Goal: Task Accomplishment & Management: Manage account settings

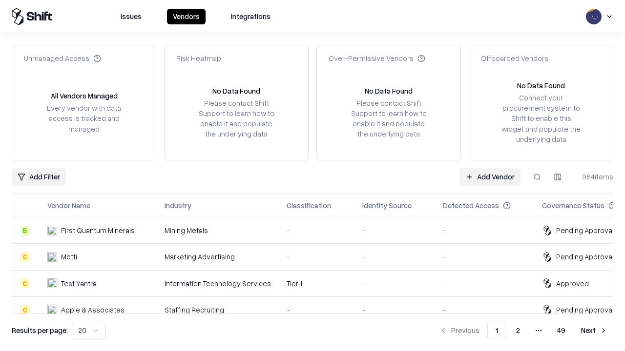
click at [490, 177] on link "Add Vendor" at bounding box center [489, 177] width 61 height 18
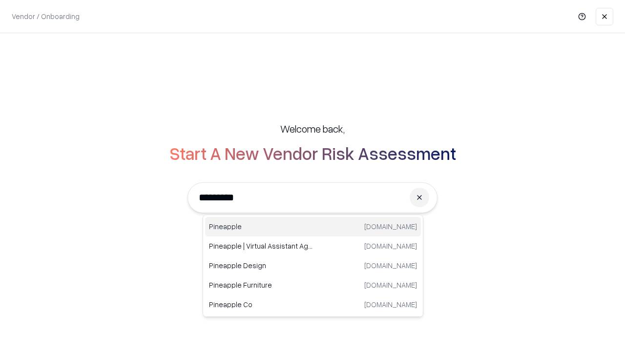
click at [313, 227] on div "Pineapple [DOMAIN_NAME]" at bounding box center [313, 227] width 216 height 20
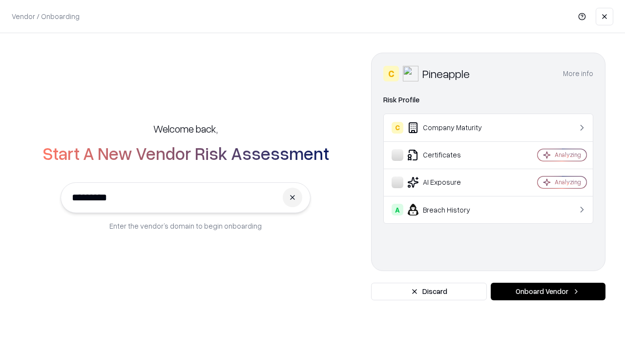
type input "*********"
click at [548, 292] on button "Onboard Vendor" at bounding box center [548, 292] width 115 height 18
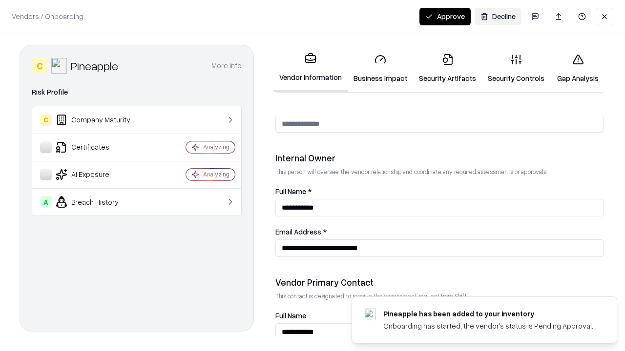
scroll to position [506, 0]
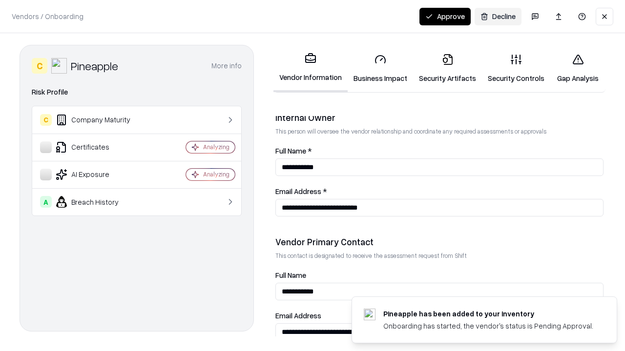
click at [380, 68] on link "Business Impact" at bounding box center [380, 68] width 65 height 45
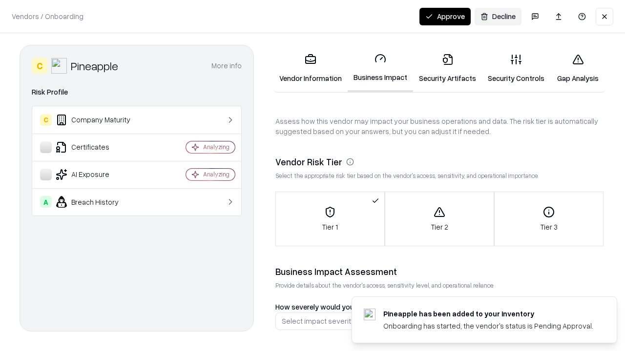
click at [447, 68] on link "Security Artifacts" at bounding box center [447, 68] width 69 height 45
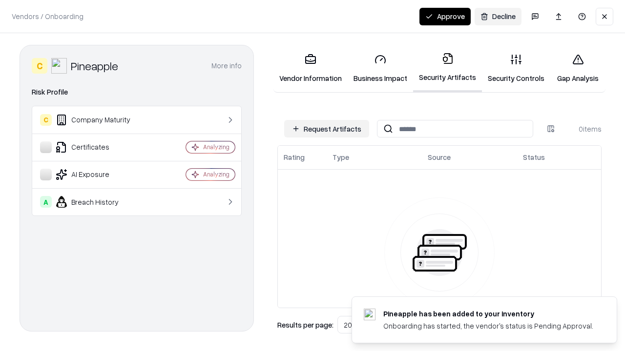
click at [327, 129] on button "Request Artifacts" at bounding box center [326, 129] width 85 height 18
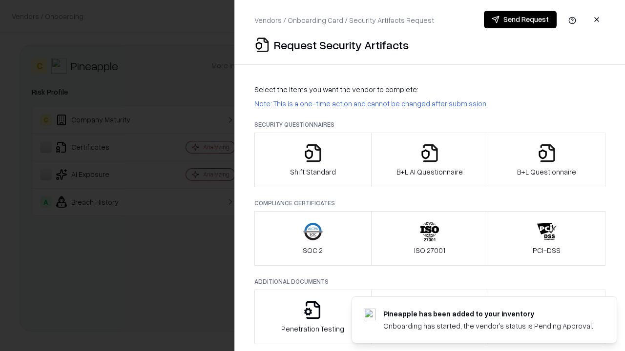
click at [312, 160] on icon "button" at bounding box center [313, 153] width 20 height 20
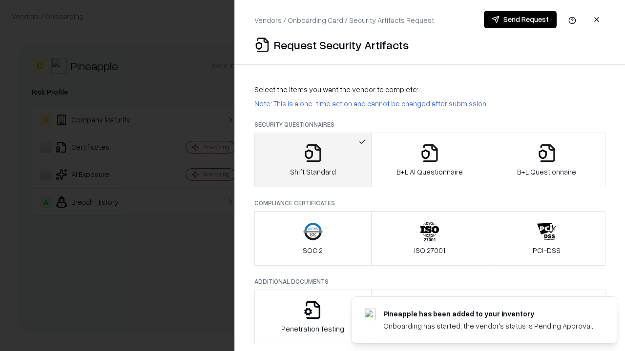
click at [520, 20] on button "Send Request" at bounding box center [520, 20] width 73 height 18
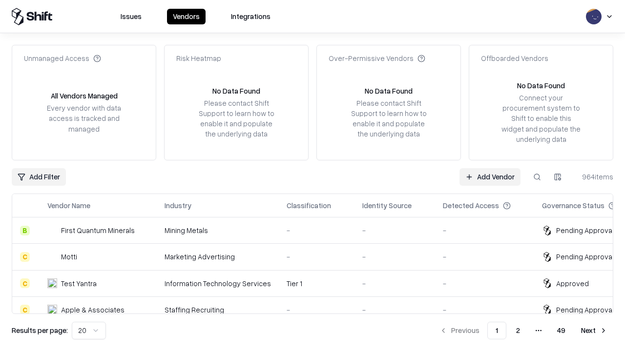
click at [537, 177] on button at bounding box center [537, 177] width 18 height 18
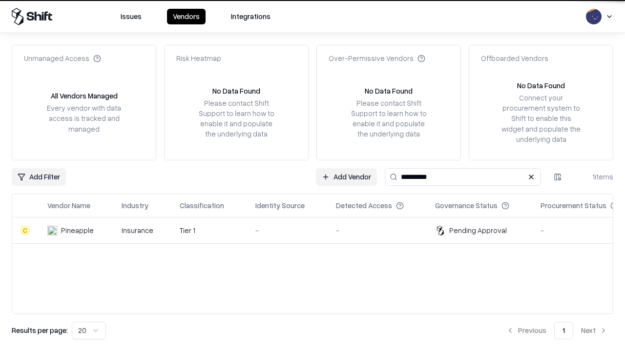
type input "*********"
click at [318, 230] on div "-" at bounding box center [287, 230] width 65 height 10
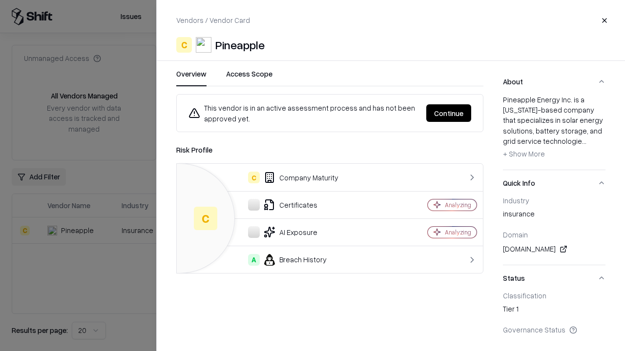
click at [449, 113] on button "Continue" at bounding box center [448, 113] width 45 height 18
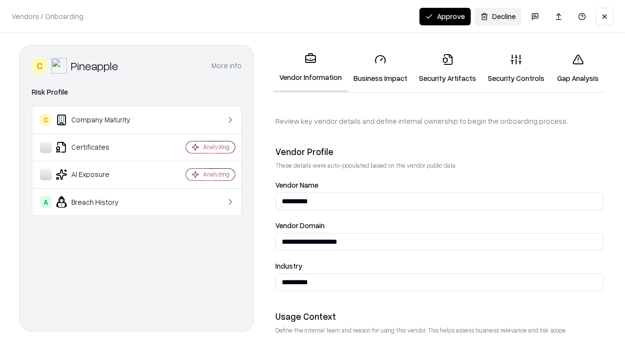
click at [447, 68] on link "Security Artifacts" at bounding box center [447, 68] width 69 height 45
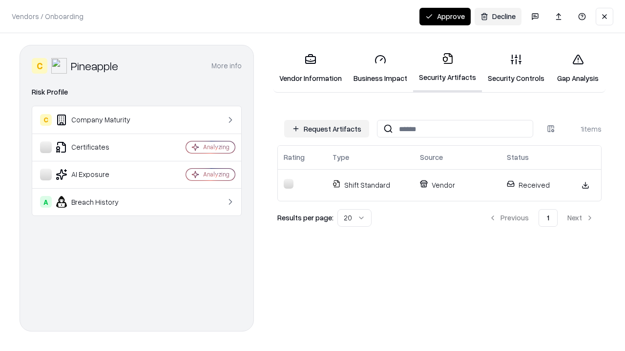
click at [445, 16] on button "Approve" at bounding box center [444, 17] width 51 height 18
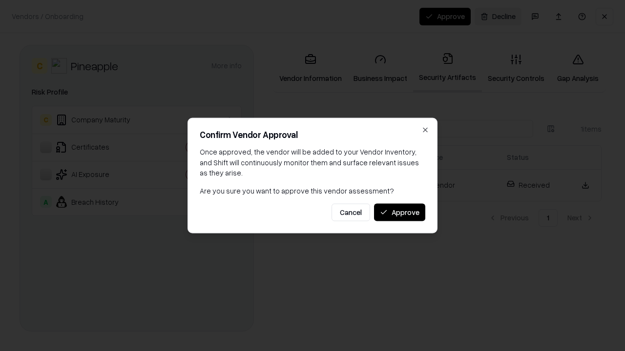
click at [399, 212] on button "Approve" at bounding box center [399, 213] width 51 height 18
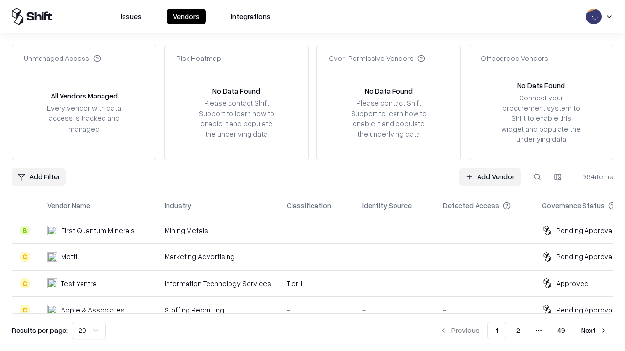
type input "*********"
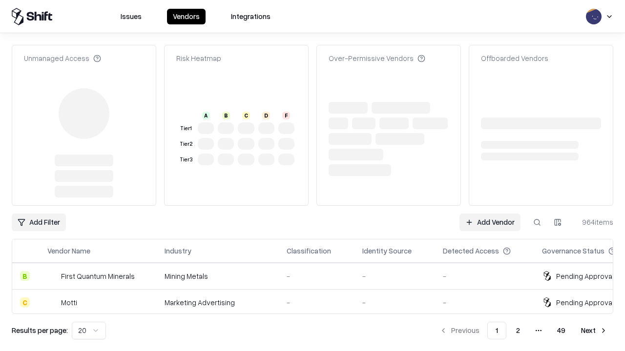
click at [490, 214] on link "Add Vendor" at bounding box center [489, 223] width 61 height 18
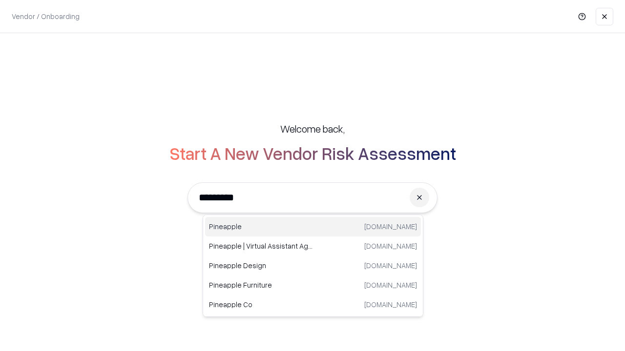
click at [313, 227] on div "Pineapple [DOMAIN_NAME]" at bounding box center [313, 227] width 216 height 20
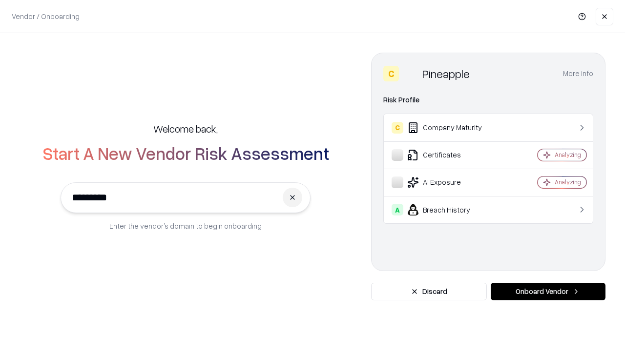
type input "*********"
click at [548, 292] on button "Onboard Vendor" at bounding box center [548, 292] width 115 height 18
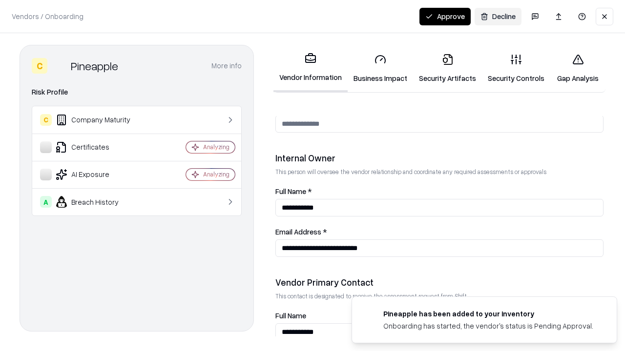
scroll to position [506, 0]
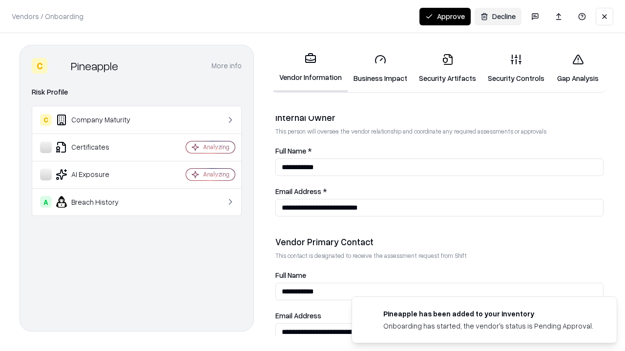
click at [445, 16] on button "Approve" at bounding box center [444, 17] width 51 height 18
